Goal: Task Accomplishment & Management: Manage account settings

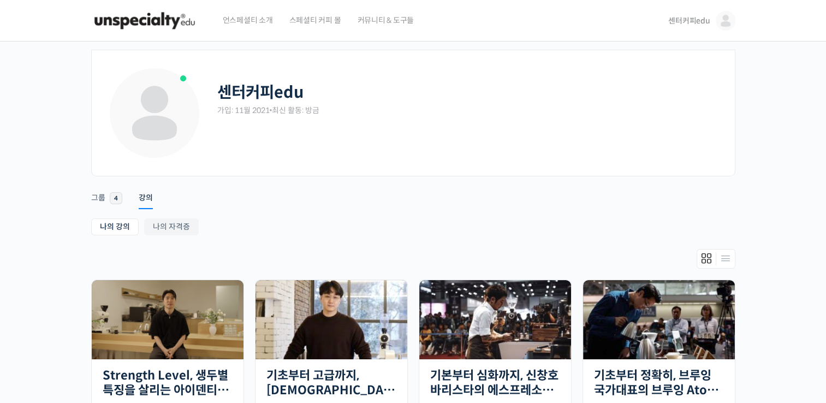
drag, startPoint x: 119, startPoint y: 23, endPoint x: 118, endPoint y: 43, distance: 19.7
click at [119, 23] on img at bounding box center [144, 20] width 107 height 33
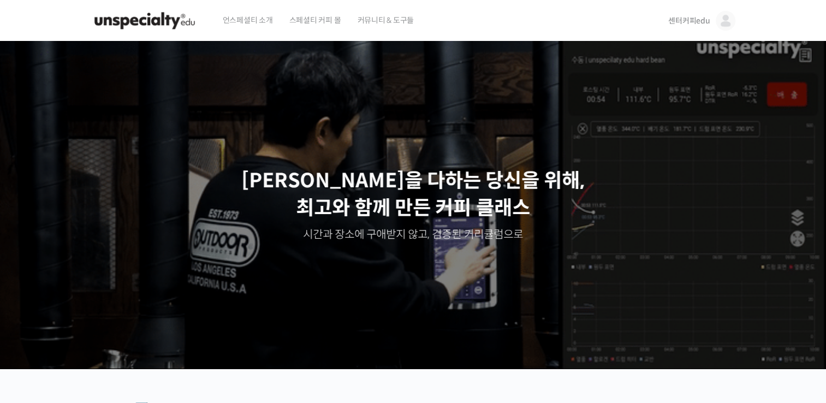
click at [694, 20] on span "센터커피edu" at bounding box center [690, 21] width 42 height 10
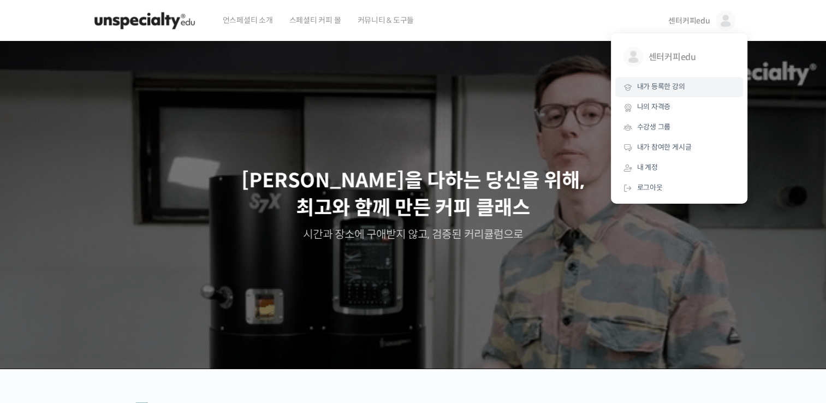
click at [711, 95] on link "내가 등록한 강의" at bounding box center [680, 87] width 128 height 20
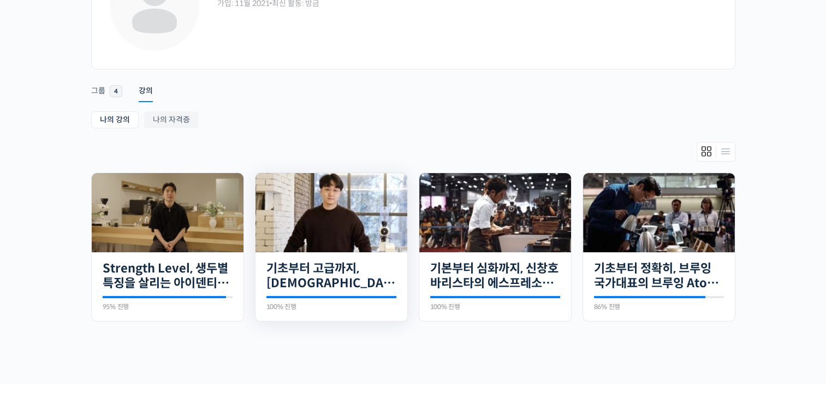
scroll to position [109, 0]
